Goal: Task Accomplishment & Management: Use online tool/utility

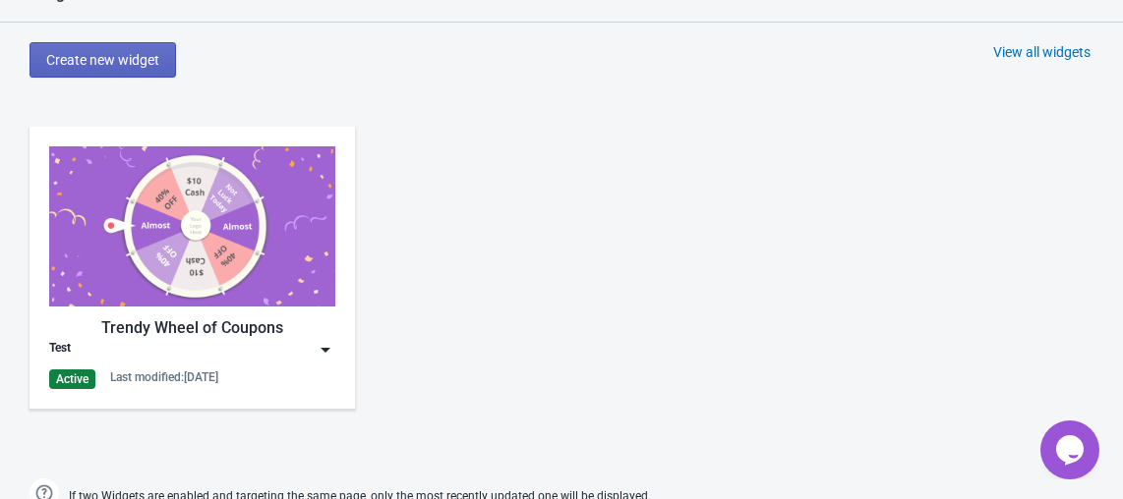
scroll to position [878, 0]
click at [315, 348] on div "Test" at bounding box center [192, 350] width 286 height 20
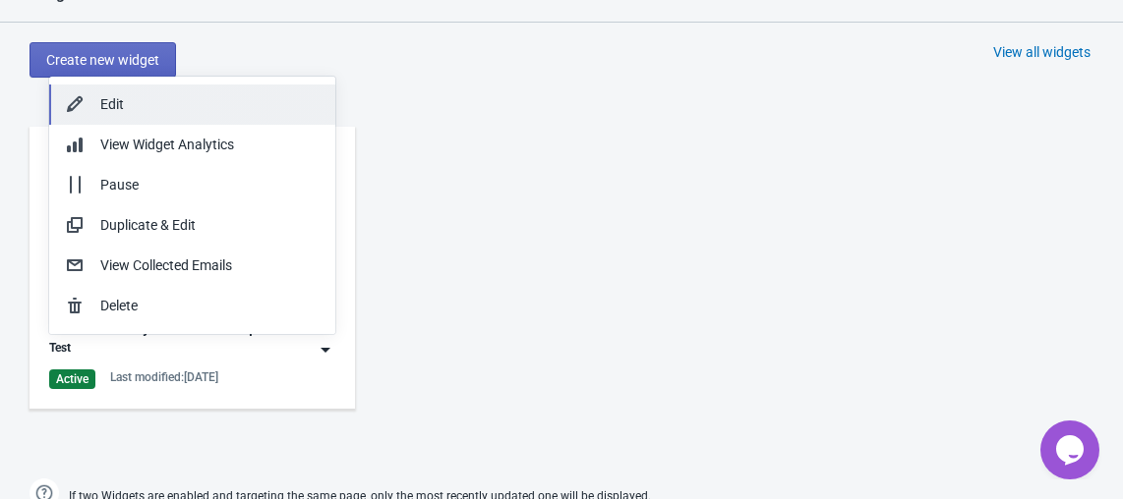
click at [269, 106] on div "Edit" at bounding box center [209, 104] width 219 height 21
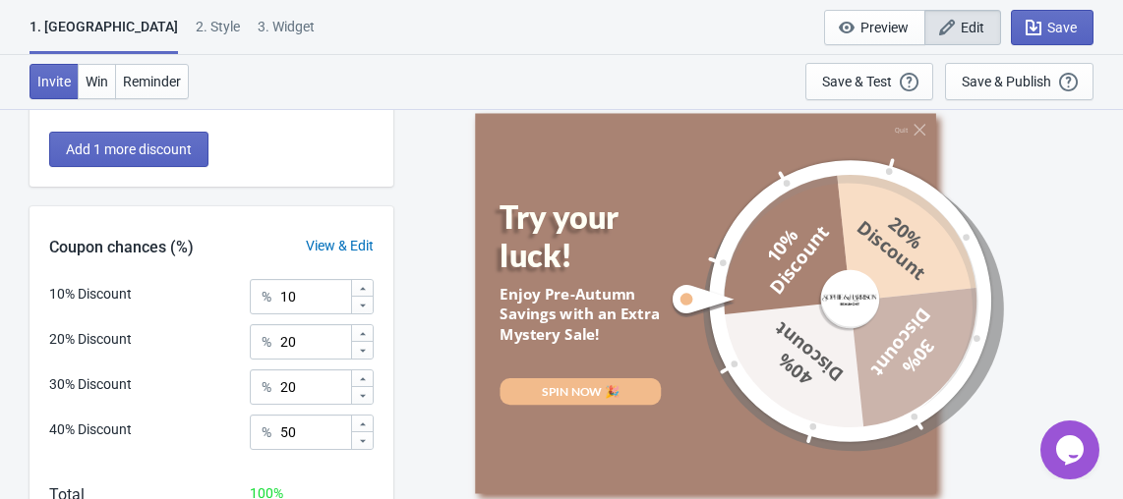
scroll to position [549, 0]
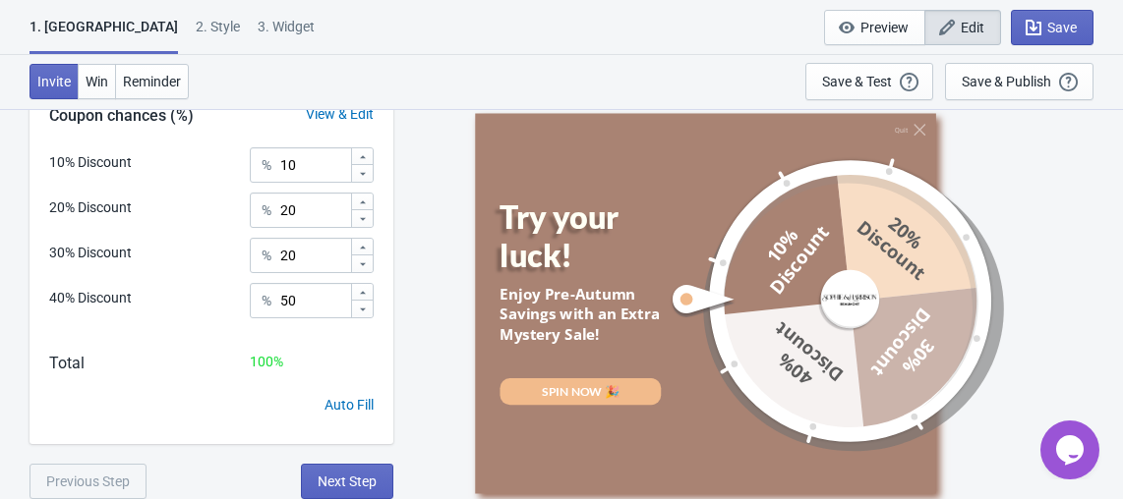
click at [196, 26] on div "2 . Style" at bounding box center [218, 34] width 44 height 34
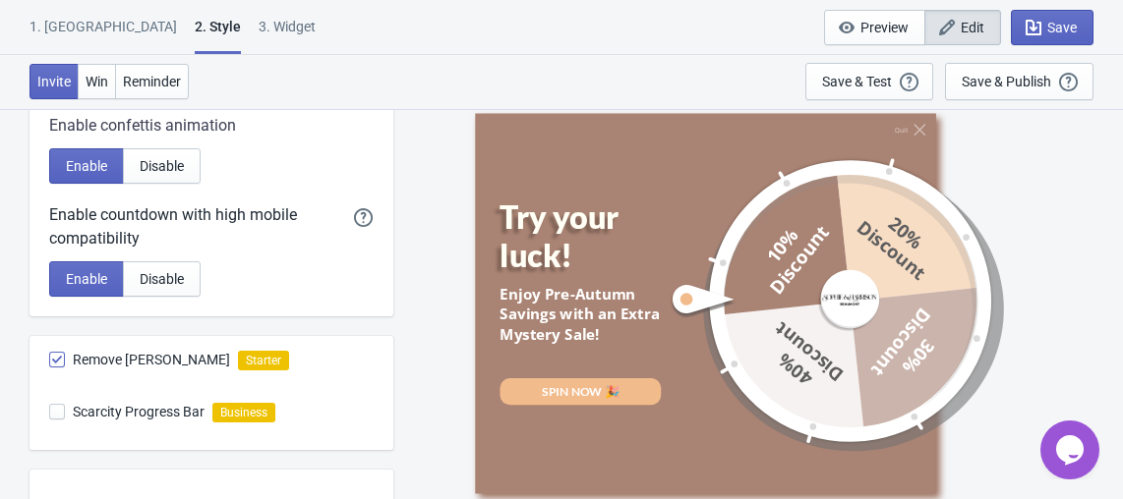
scroll to position [769, 0]
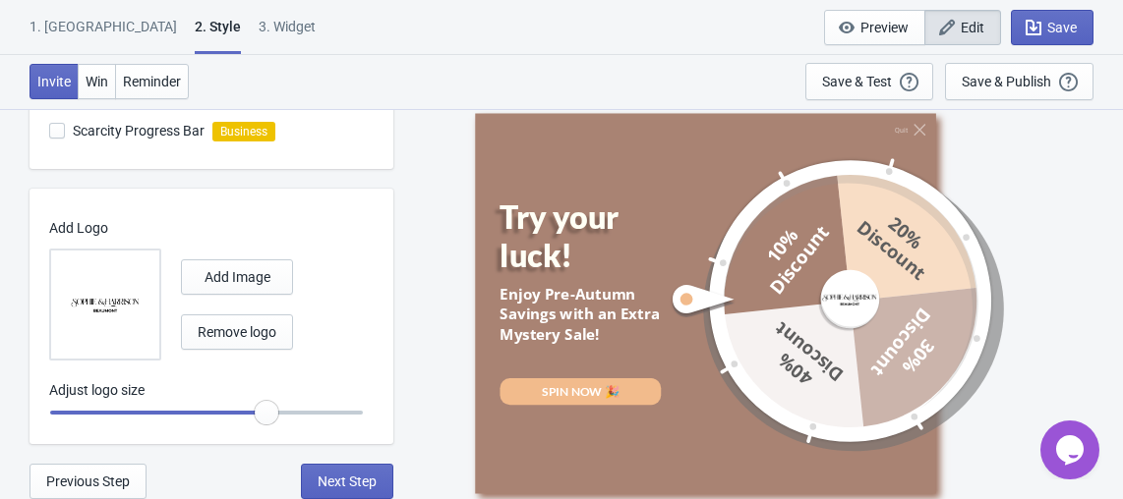
click at [259, 17] on div "3. Widget" at bounding box center [287, 34] width 57 height 34
select select "once"
select select "1"
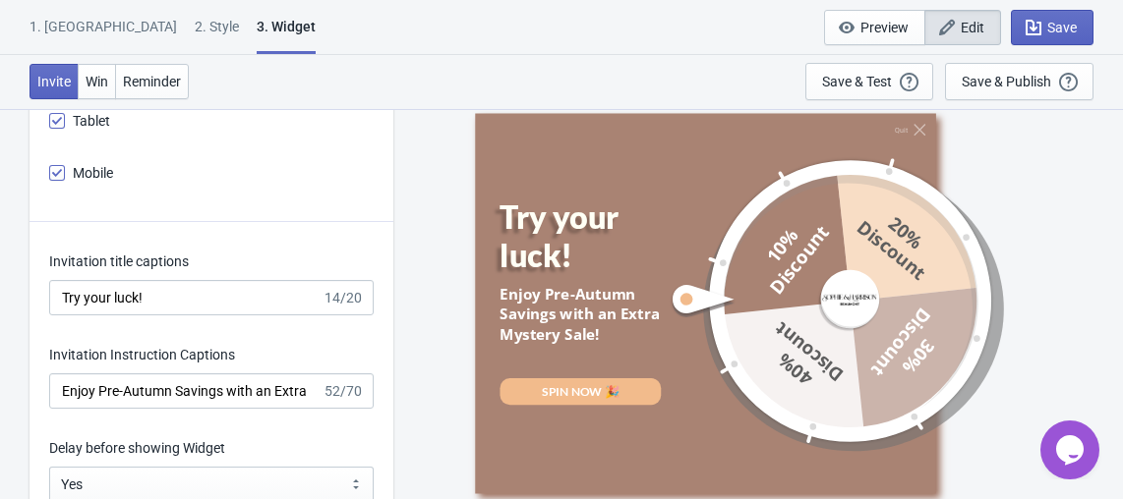
scroll to position [2960, 0]
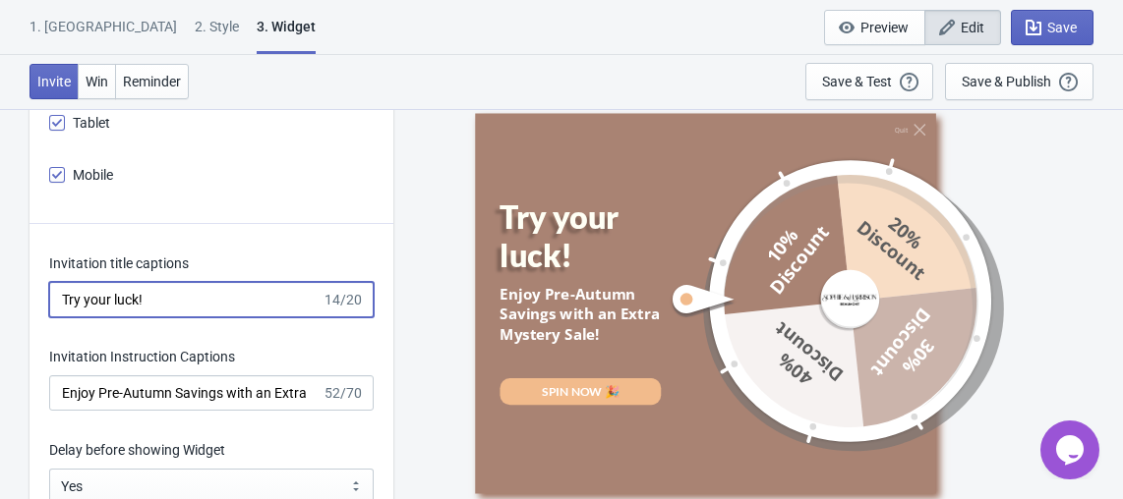
click at [154, 297] on input "Try your luck!" at bounding box center [185, 299] width 272 height 35
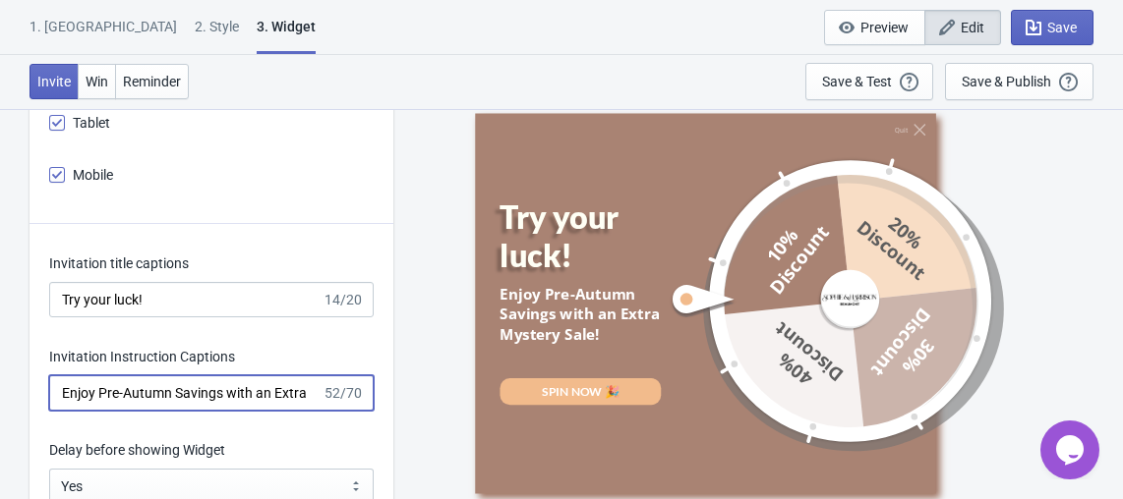
click at [201, 392] on input "Enjoy Pre-Autumn Savings with an Extra Mystery Sale!" at bounding box center [185, 393] width 272 height 35
